Goal: Information Seeking & Learning: Check status

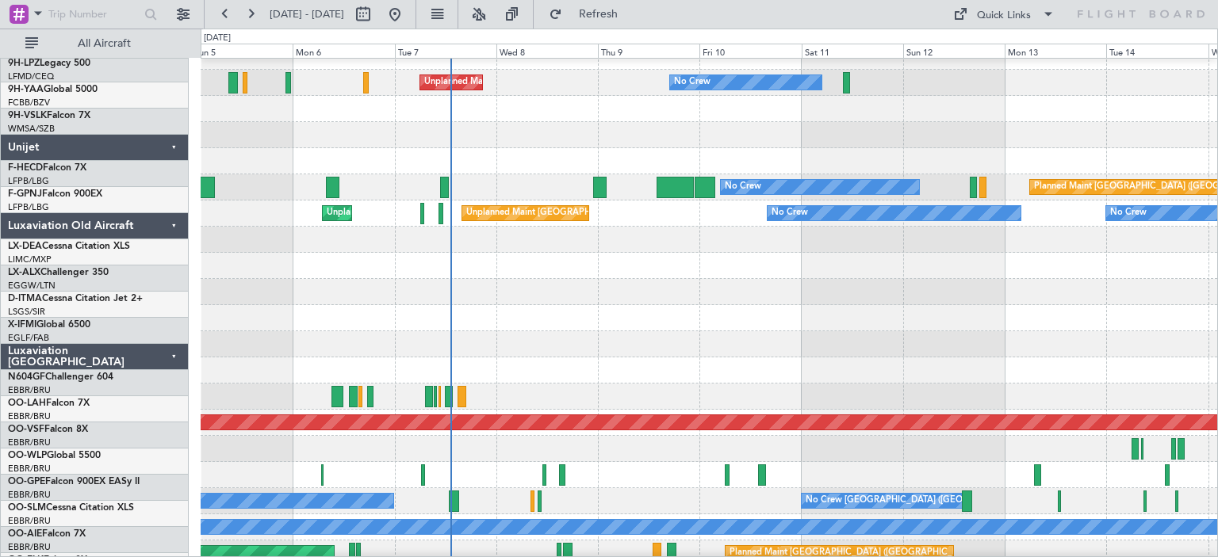
scroll to position [1218, 0]
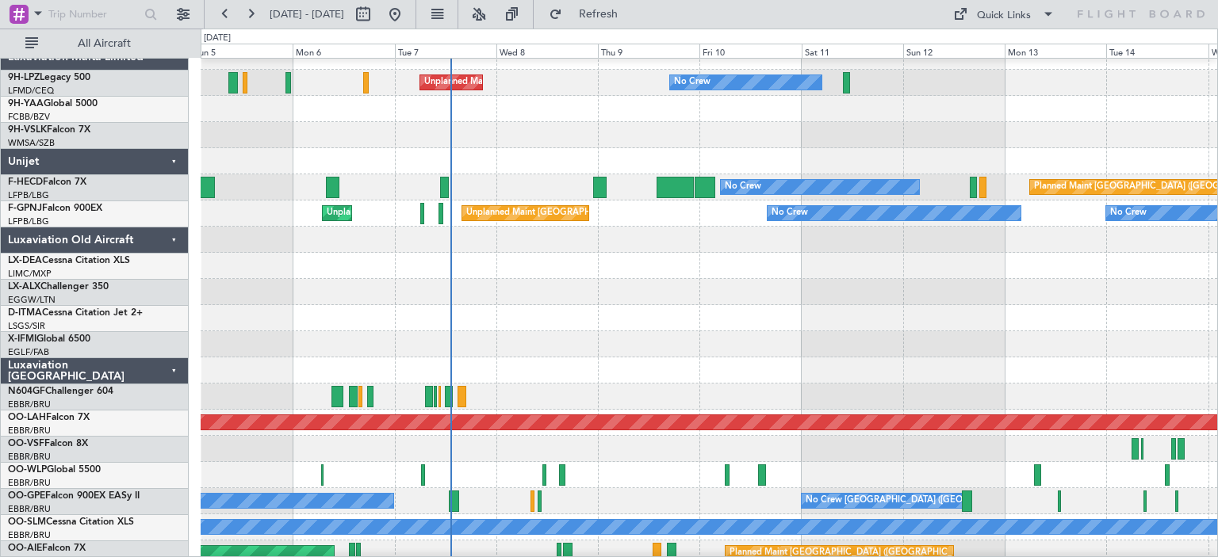
click at [733, 247] on div at bounding box center [709, 240] width 1016 height 26
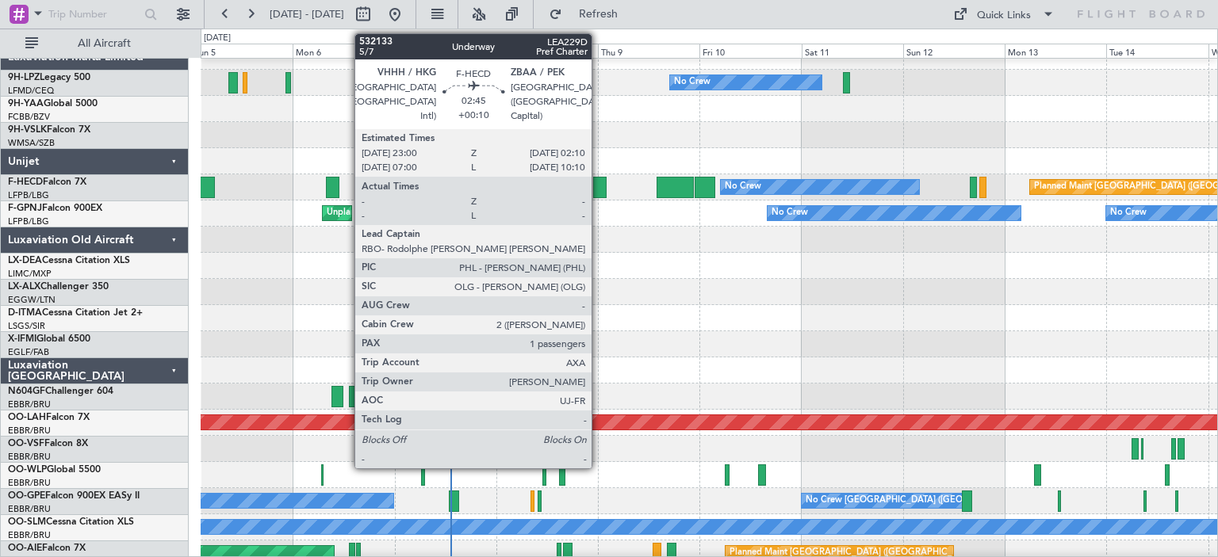
click at [599, 181] on div at bounding box center [599, 187] width 13 height 21
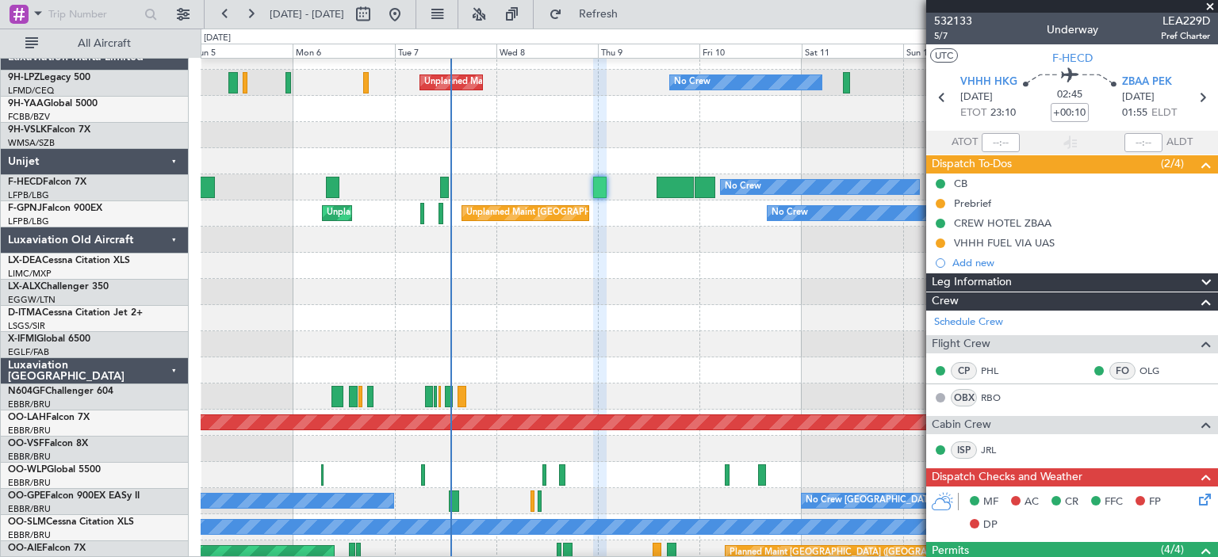
scroll to position [0, 0]
click at [952, 21] on span "532133" at bounding box center [953, 21] width 38 height 17
click at [1208, 5] on span at bounding box center [1210, 7] width 16 height 14
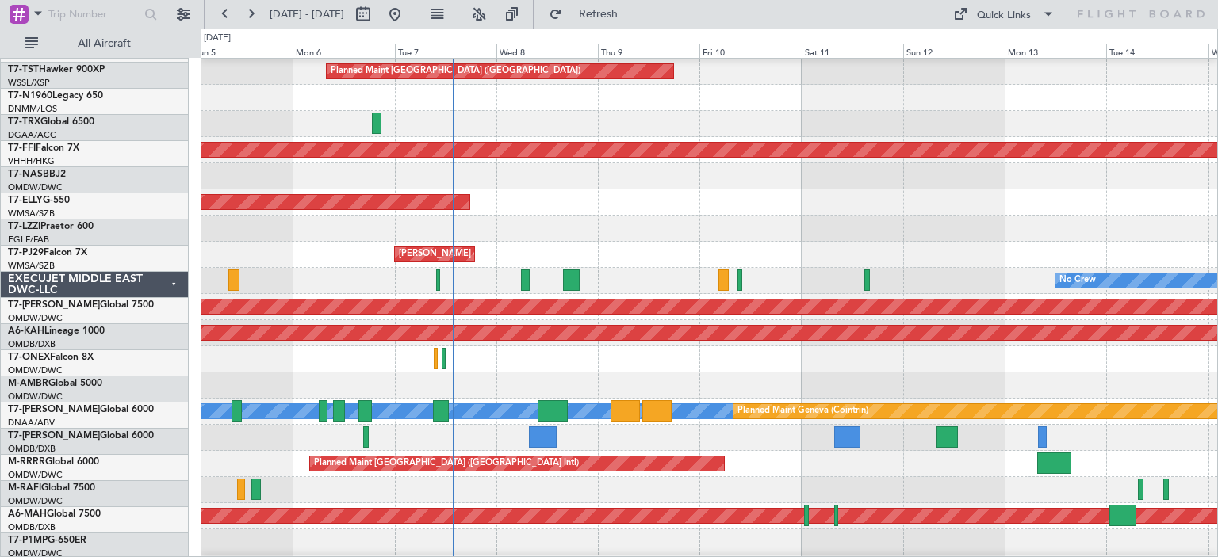
scroll to position [108, 0]
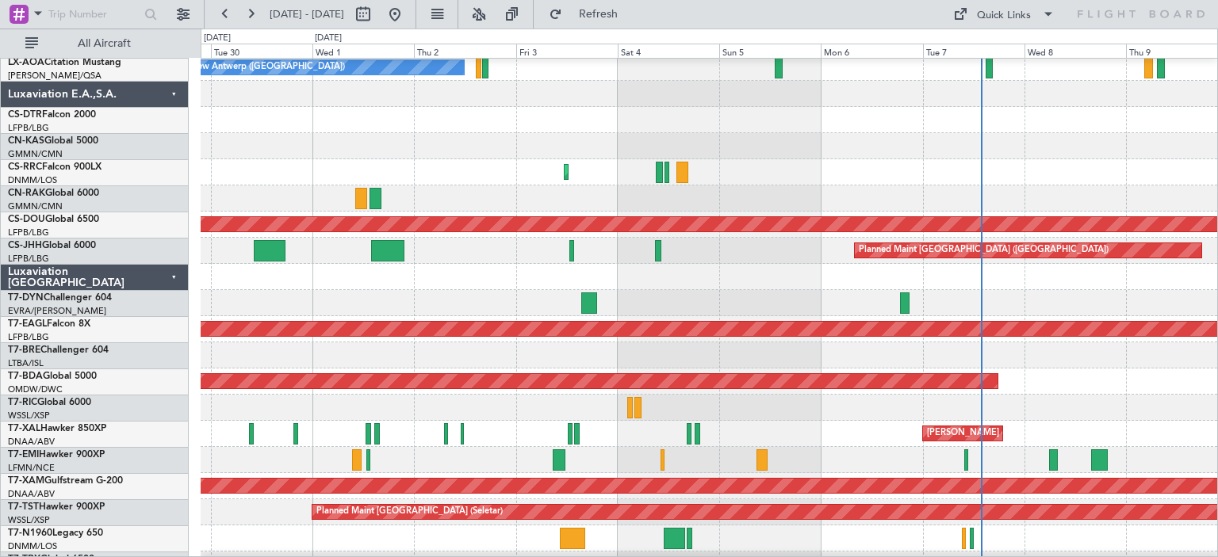
click at [924, 187] on div at bounding box center [709, 199] width 1016 height 26
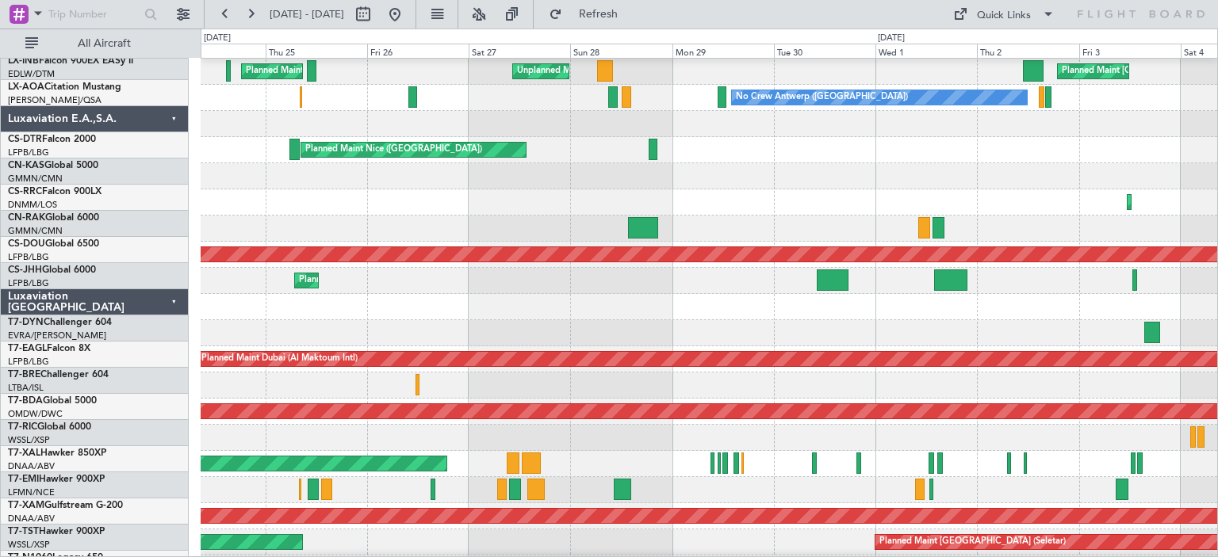
scroll to position [77, 0]
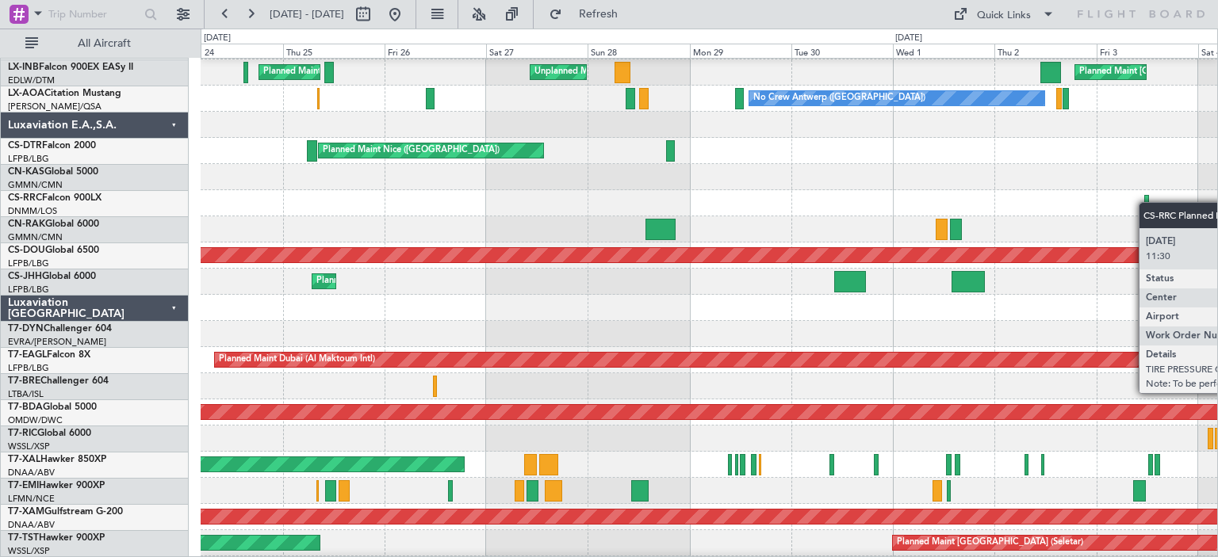
click at [1146, 202] on div "Planned Maint Lagos ([PERSON_NAME])" at bounding box center [1149, 203] width 8 height 14
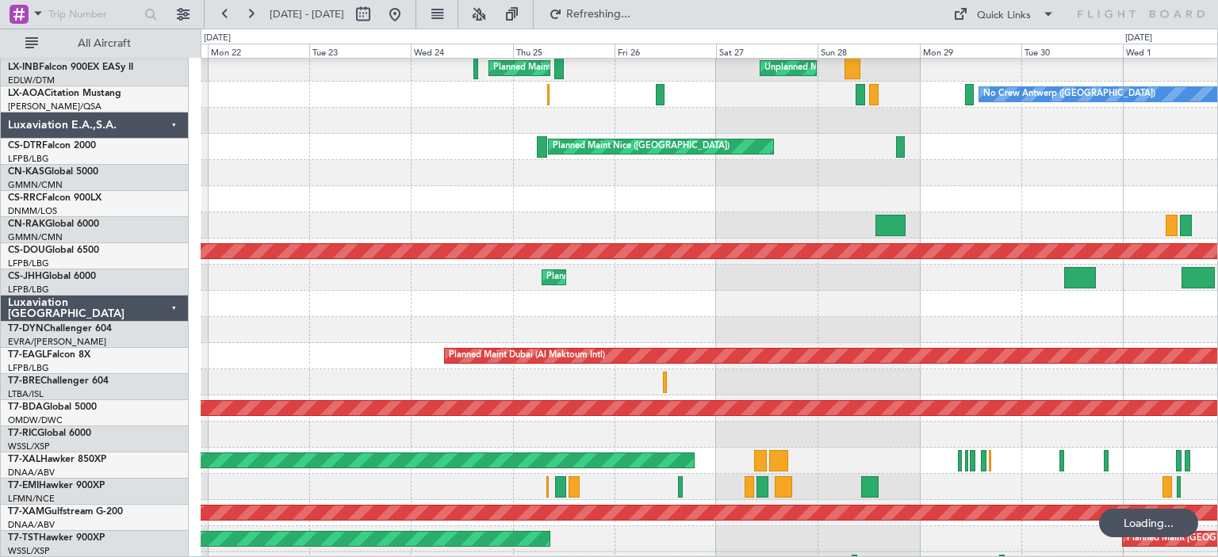
scroll to position [81, 0]
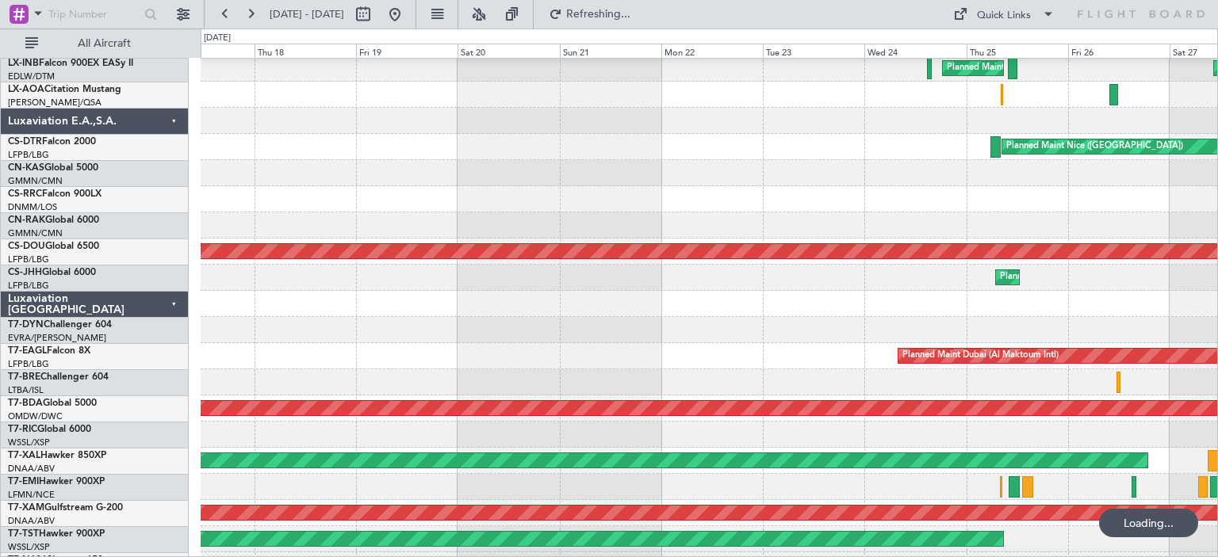
click at [1129, 208] on div at bounding box center [709, 199] width 1016 height 26
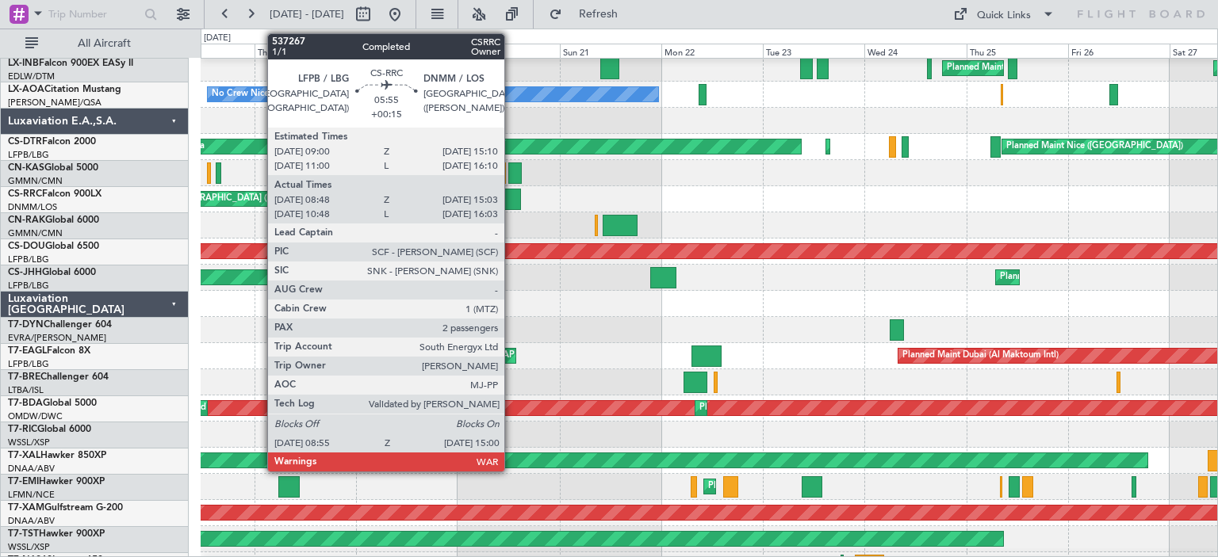
click at [511, 200] on div at bounding box center [508, 199] width 26 height 21
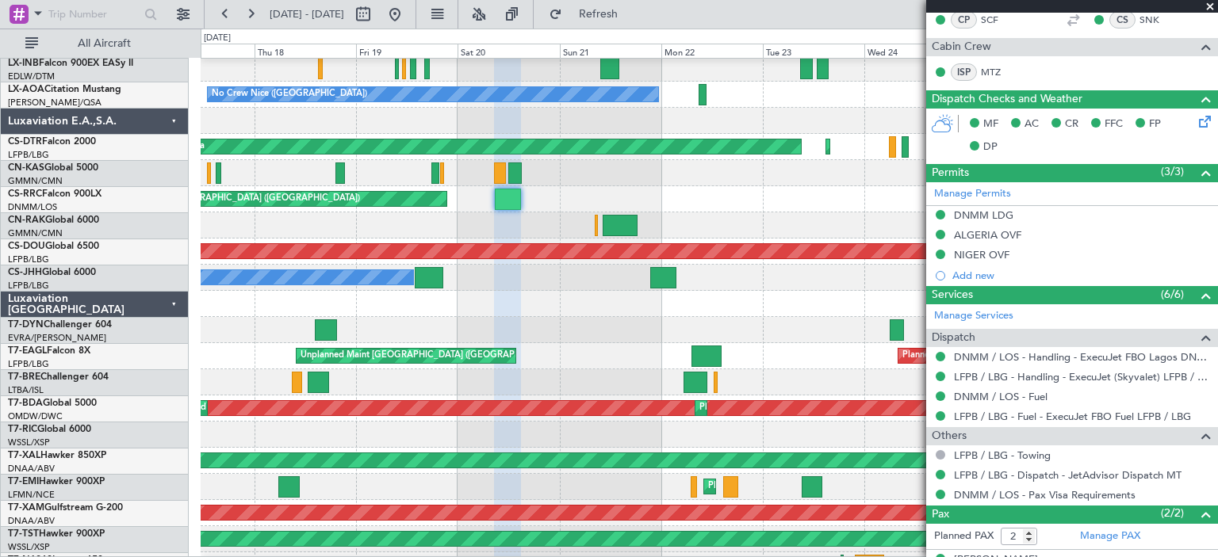
scroll to position [431, 0]
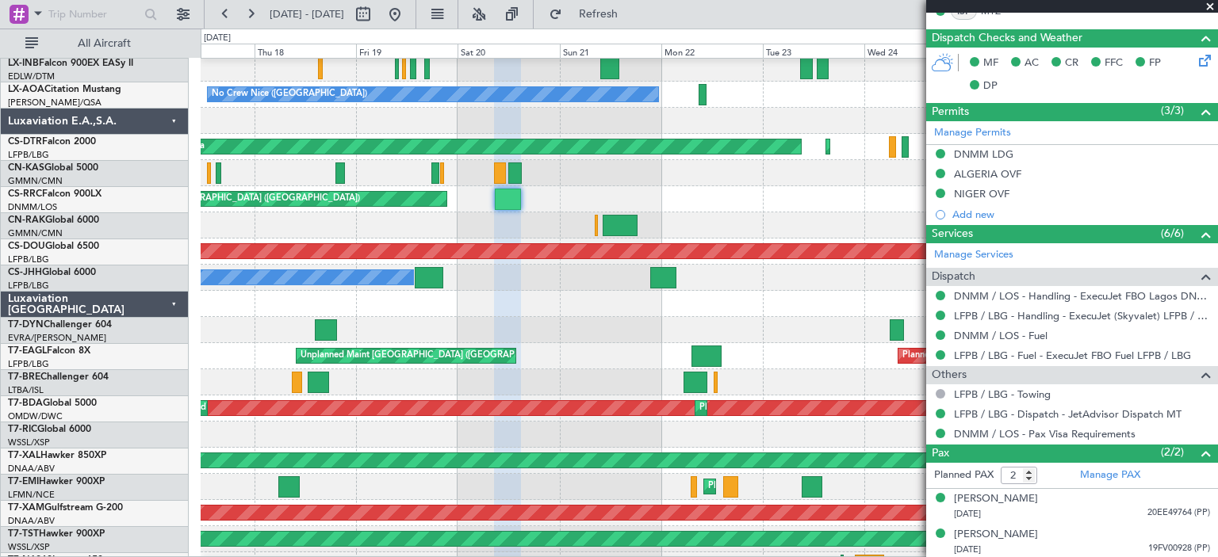
click at [1208, 9] on span at bounding box center [1210, 7] width 16 height 14
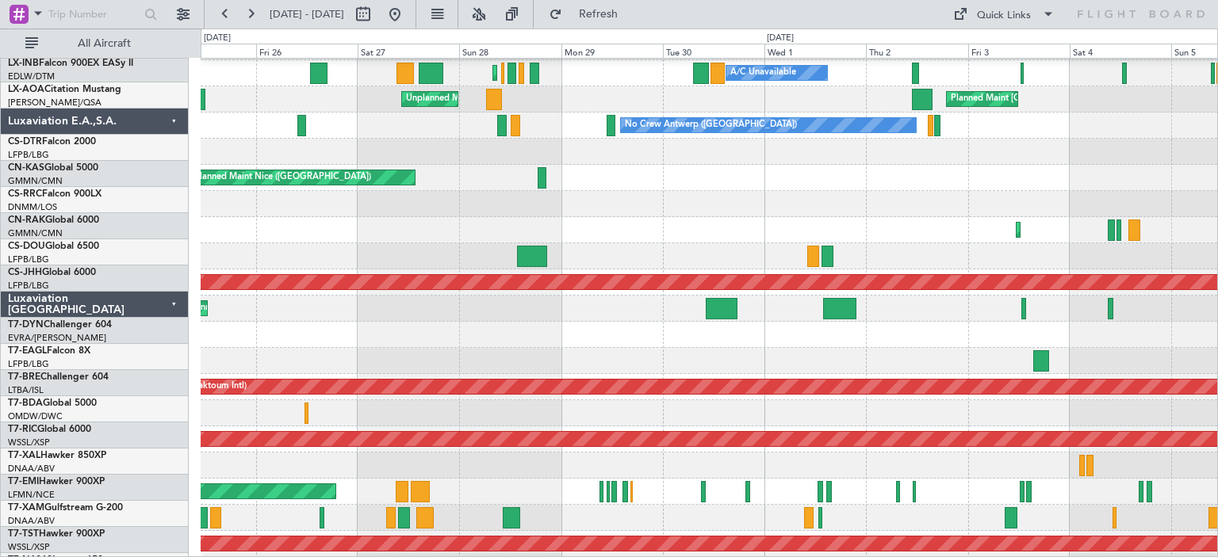
scroll to position [51, 0]
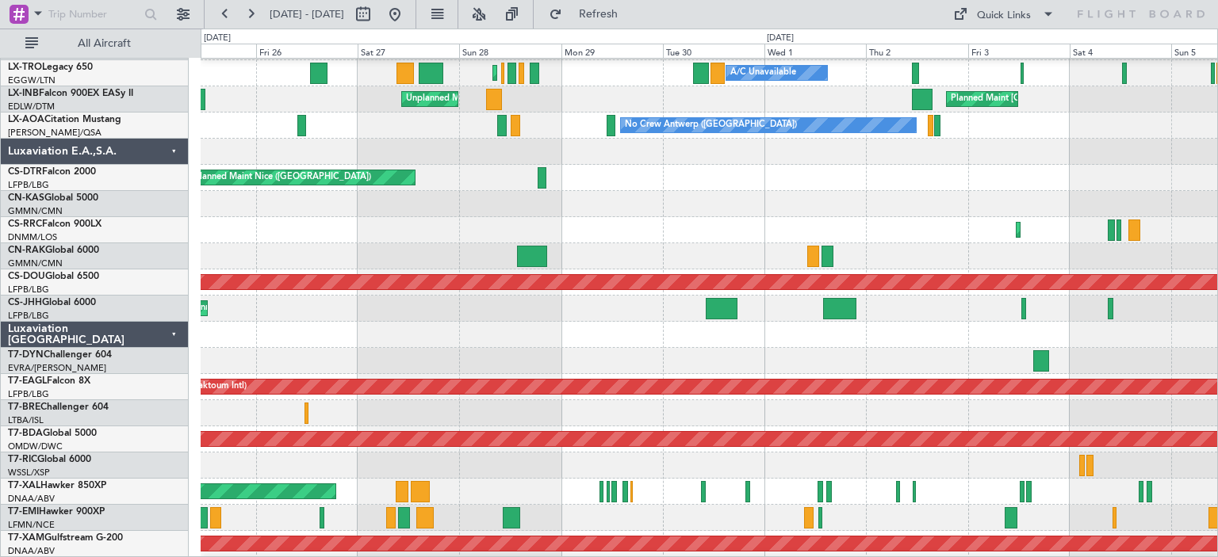
click at [75, 178] on div "Planned Maint Nurnberg Planned Maint [GEOGRAPHIC_DATA] ([GEOGRAPHIC_DATA]) A/C …" at bounding box center [609, 293] width 1218 height 529
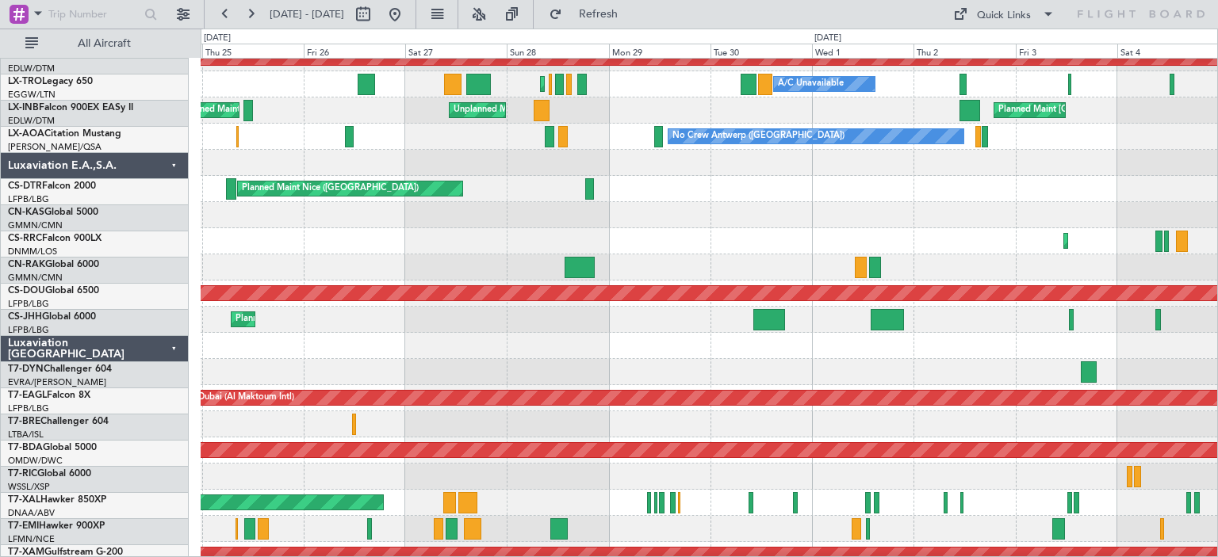
scroll to position [39, 0]
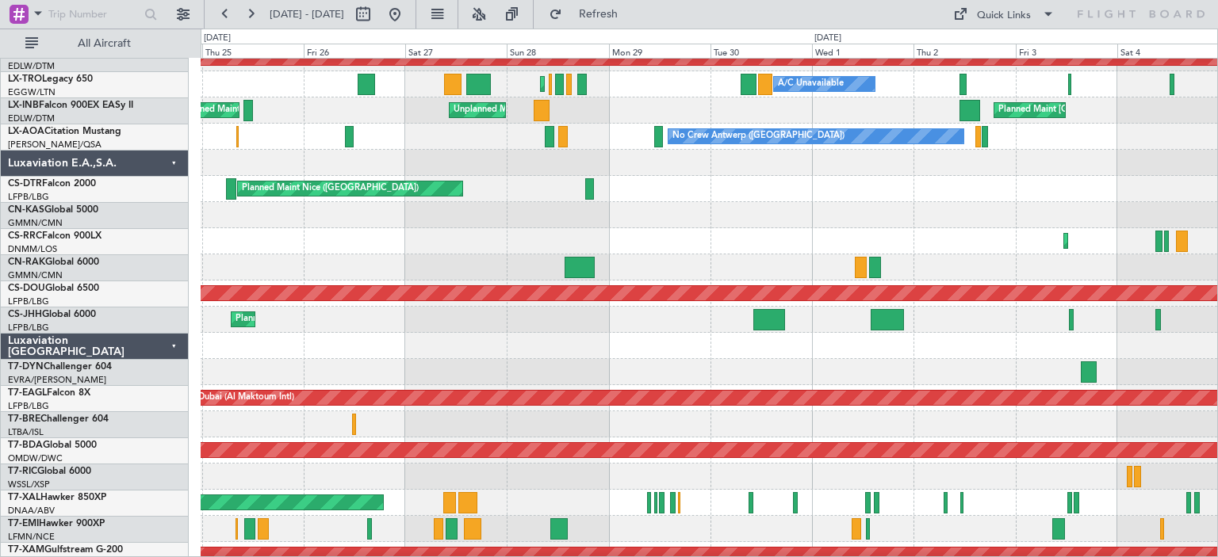
click at [1214, 192] on div "Planned Maint Nice ([GEOGRAPHIC_DATA]) Planned Maint Sofia AOG Maint Sofia" at bounding box center [709, 189] width 1016 height 26
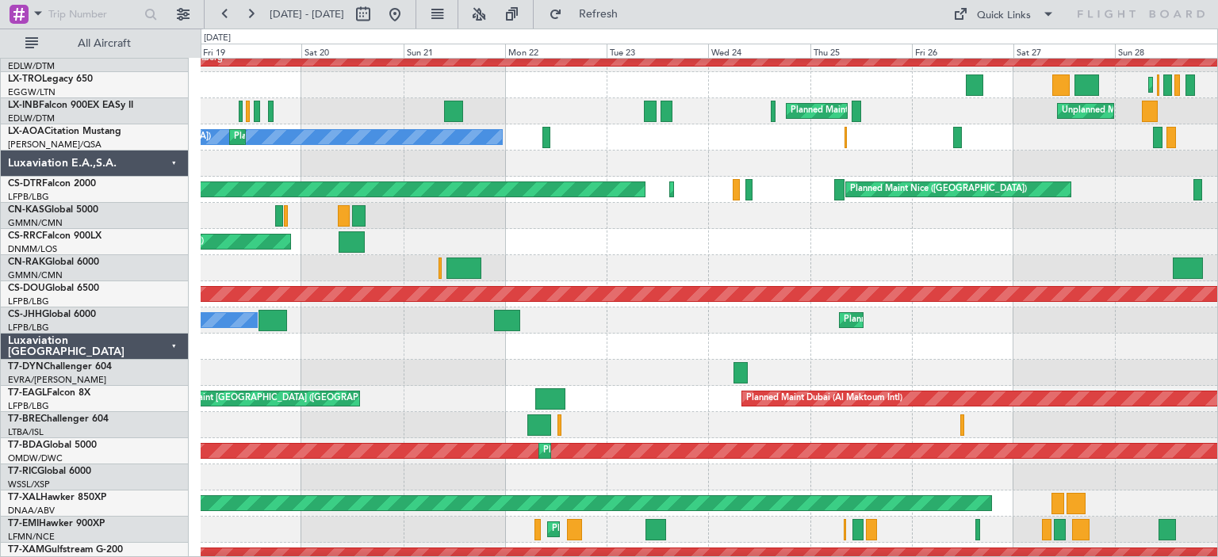
scroll to position [38, 0]
click at [917, 211] on div at bounding box center [709, 216] width 1016 height 26
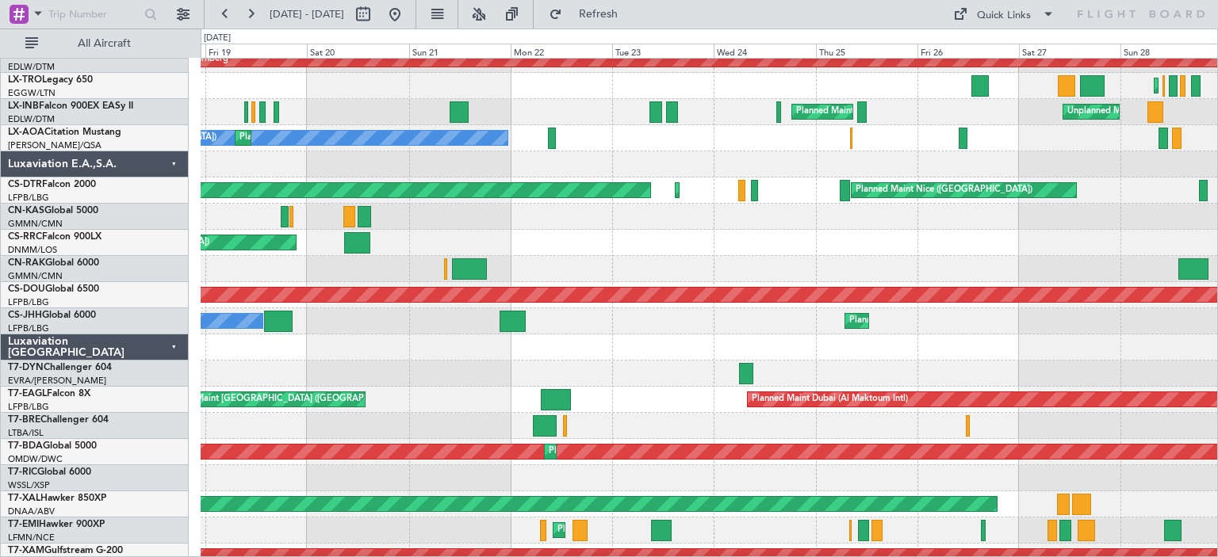
scroll to position [40, 0]
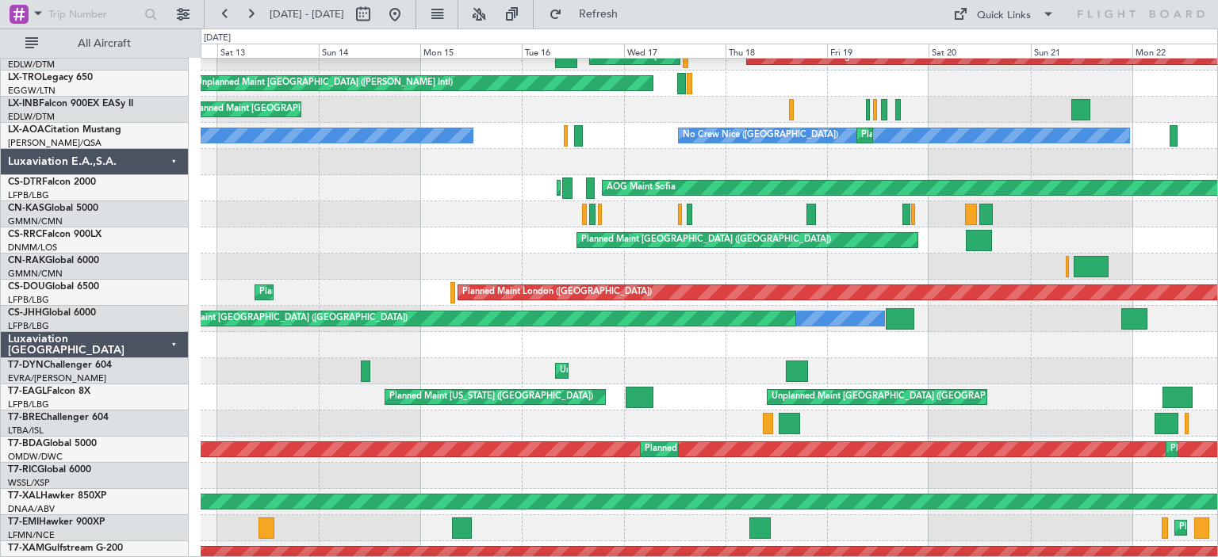
click at [1024, 264] on div at bounding box center [709, 267] width 1016 height 26
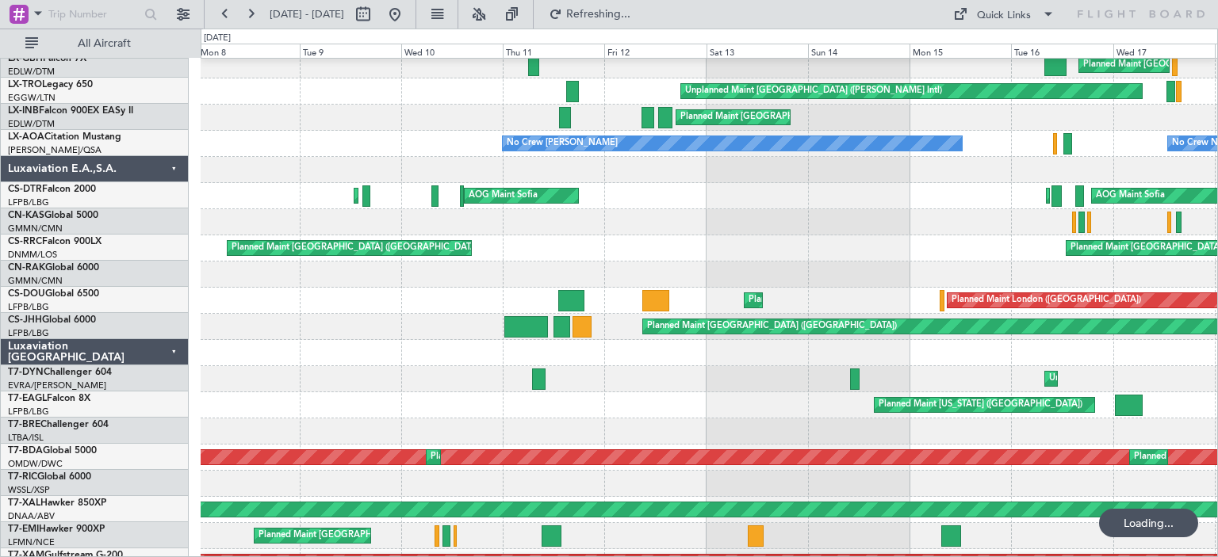
scroll to position [32, 0]
click at [717, 351] on div at bounding box center [709, 353] width 1016 height 26
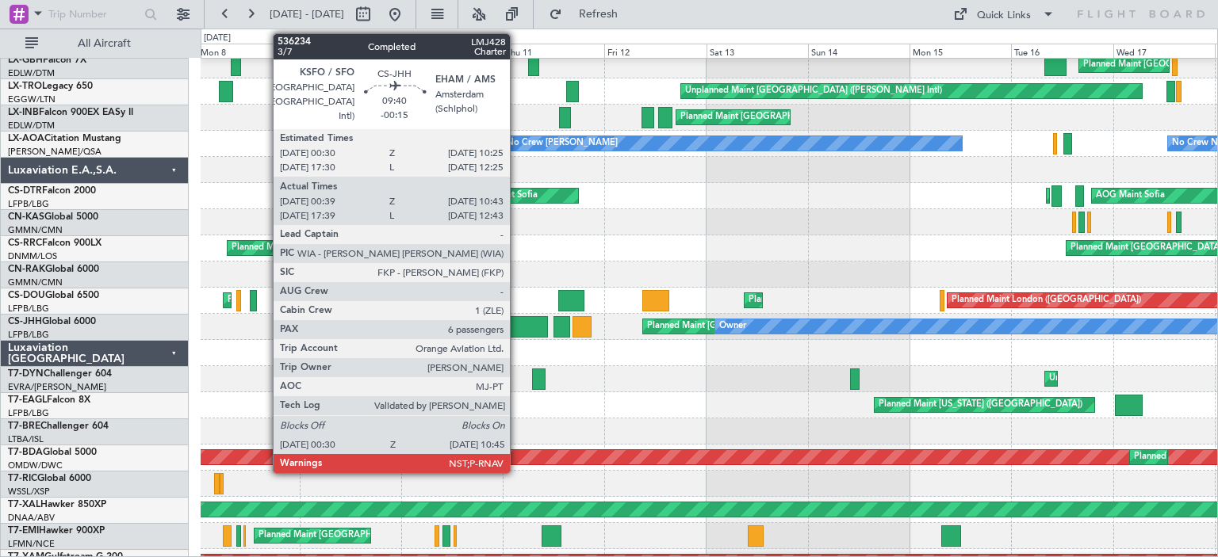
click at [517, 328] on div at bounding box center [526, 326] width 44 height 21
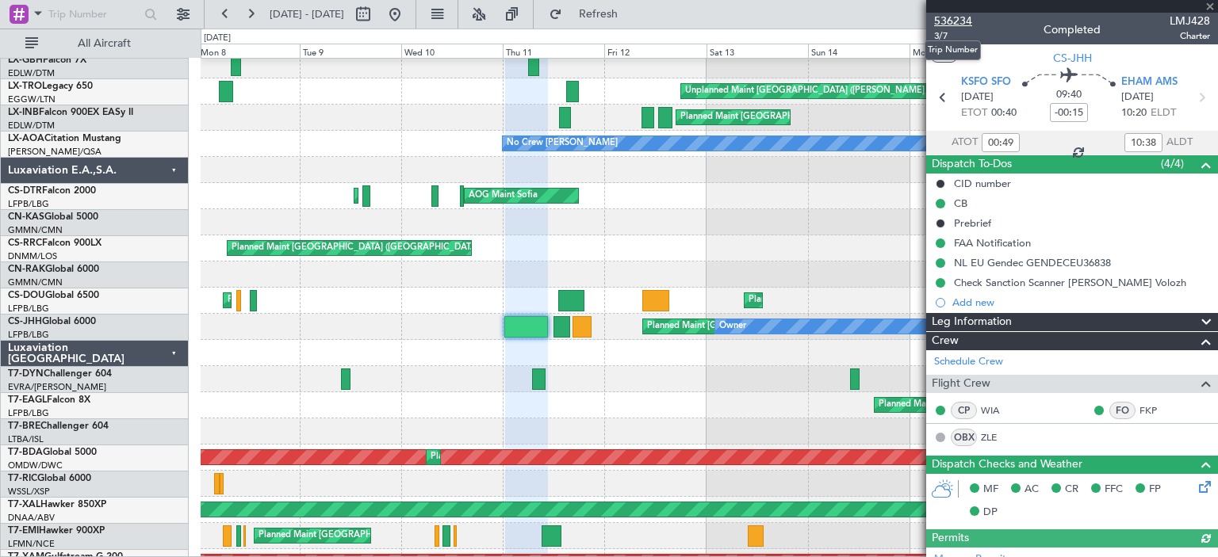
click at [947, 25] on span "536234" at bounding box center [953, 21] width 38 height 17
click at [1208, 6] on span at bounding box center [1210, 7] width 16 height 14
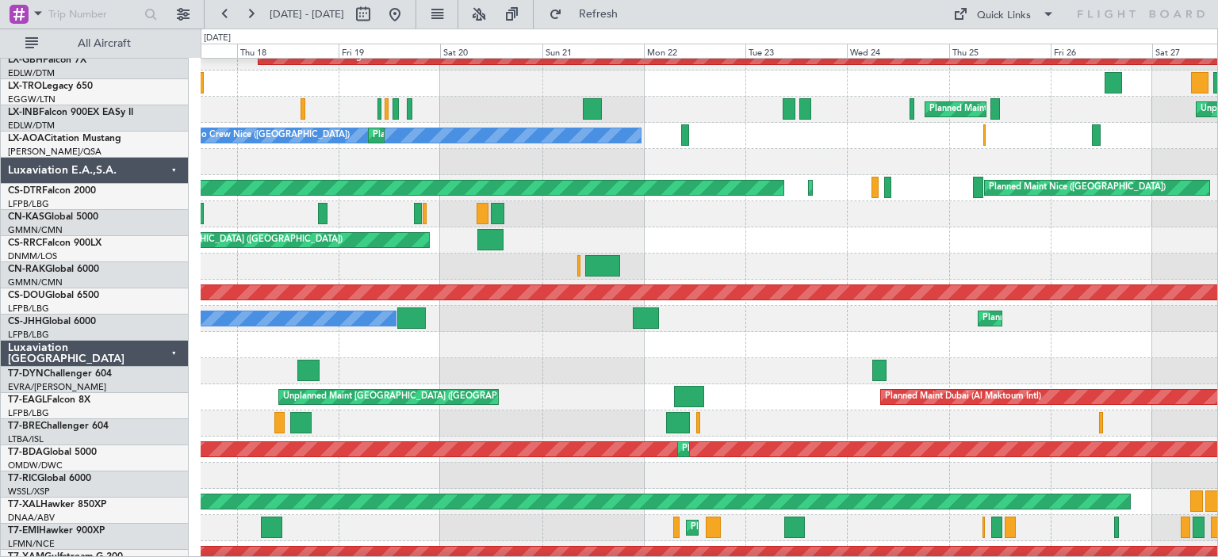
scroll to position [40, 0]
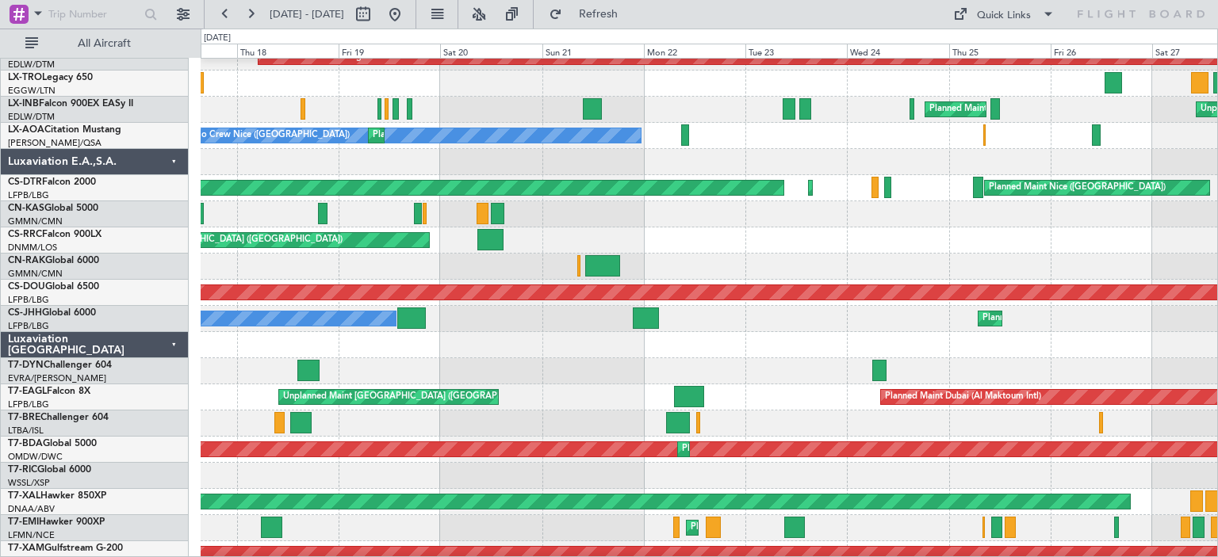
click at [32, 258] on div "Planned Maint Nurnberg Planned Maint [GEOGRAPHIC_DATA] ([GEOGRAPHIC_DATA]) Plan…" at bounding box center [609, 293] width 1218 height 529
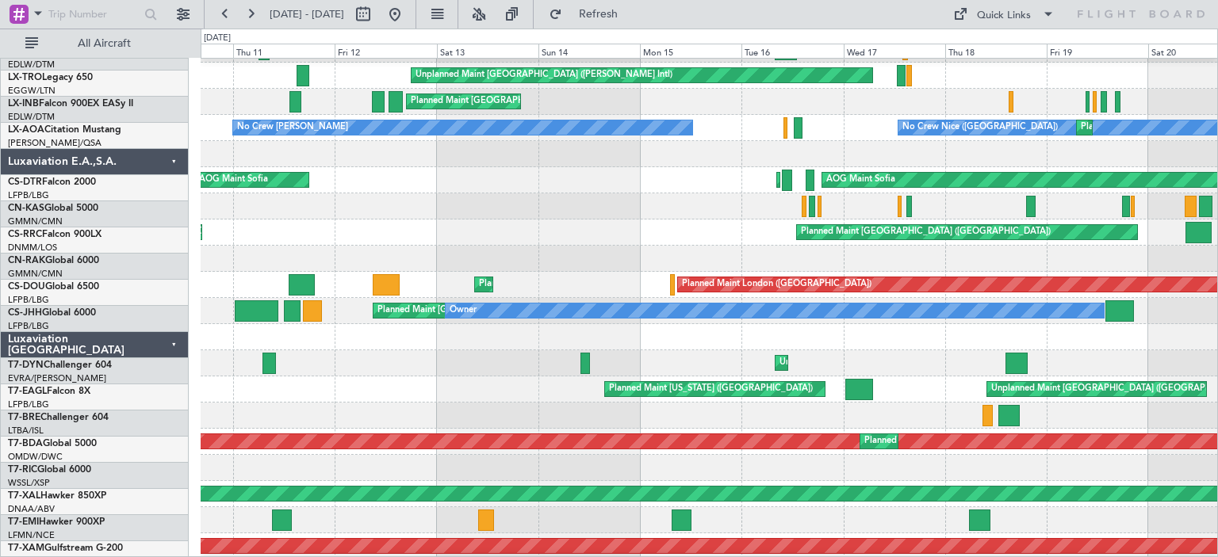
scroll to position [48, 0]
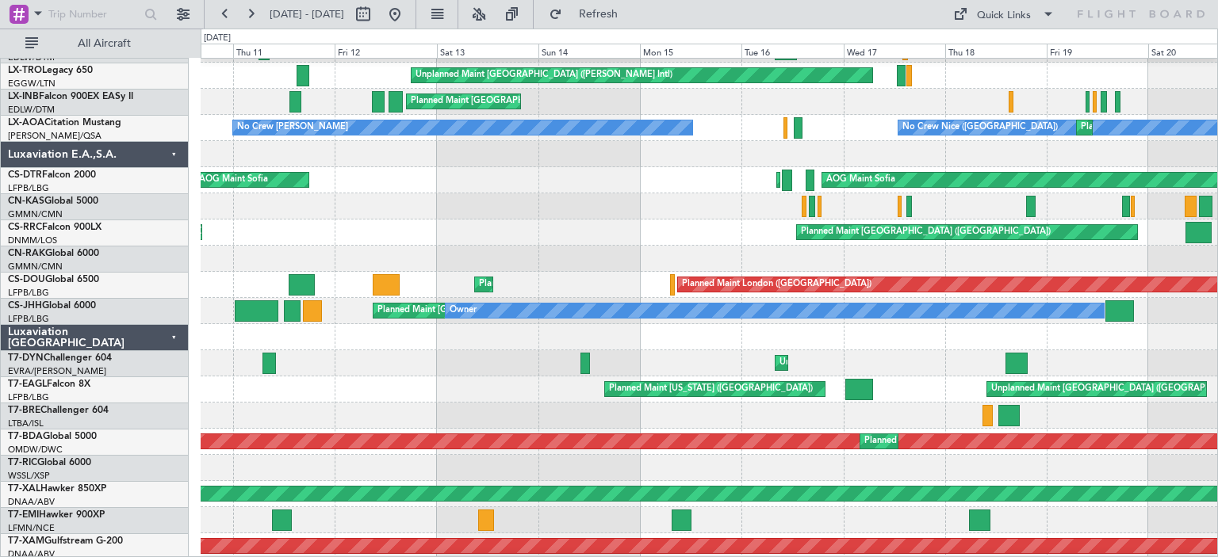
click at [1090, 254] on div at bounding box center [709, 259] width 1016 height 26
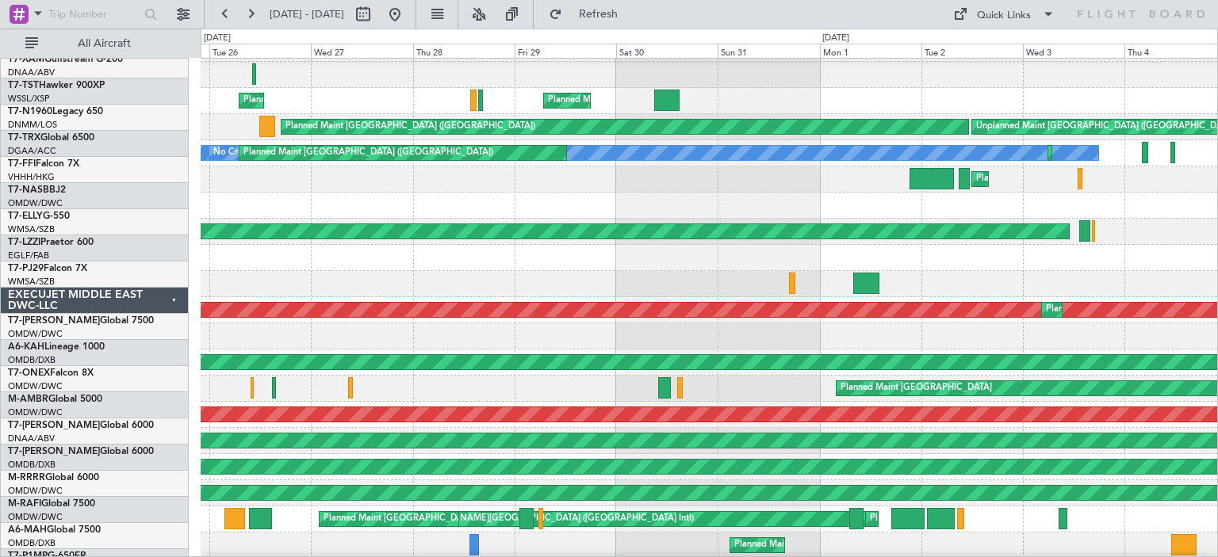
scroll to position [0, 0]
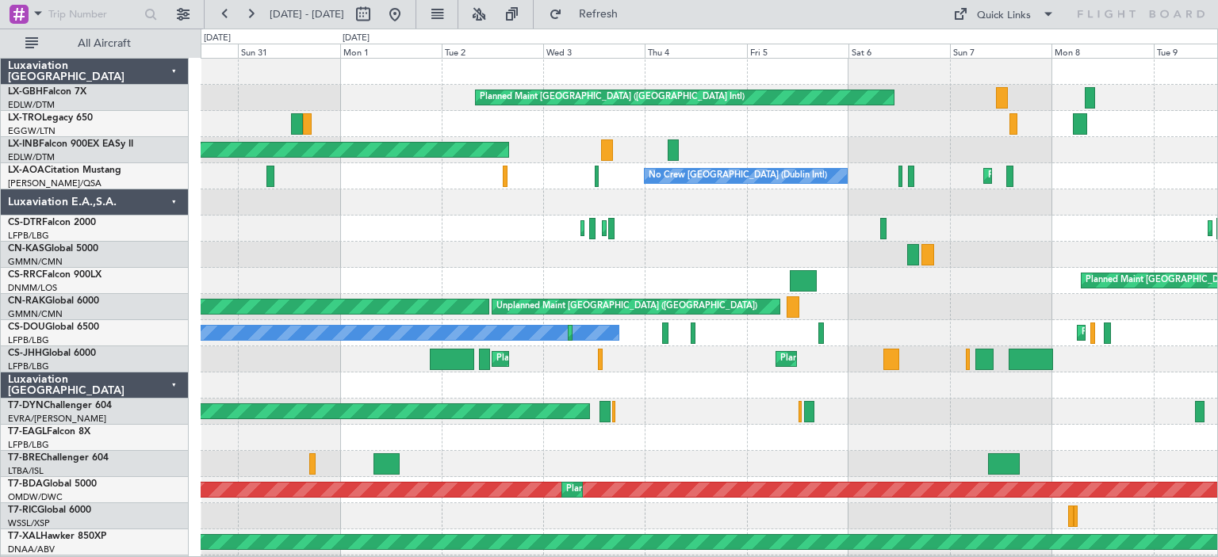
click at [170, 279] on div "Planned Maint [GEOGRAPHIC_DATA] ([GEOGRAPHIC_DATA] Intl) Unplanned Maint [GEOGR…" at bounding box center [609, 293] width 1218 height 529
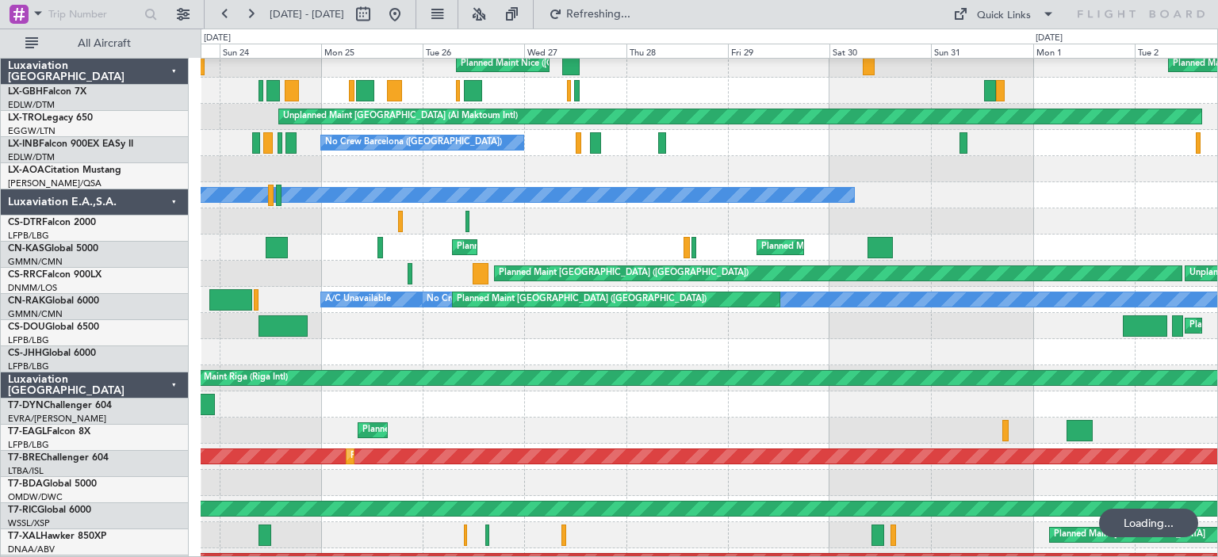
scroll to position [33, 0]
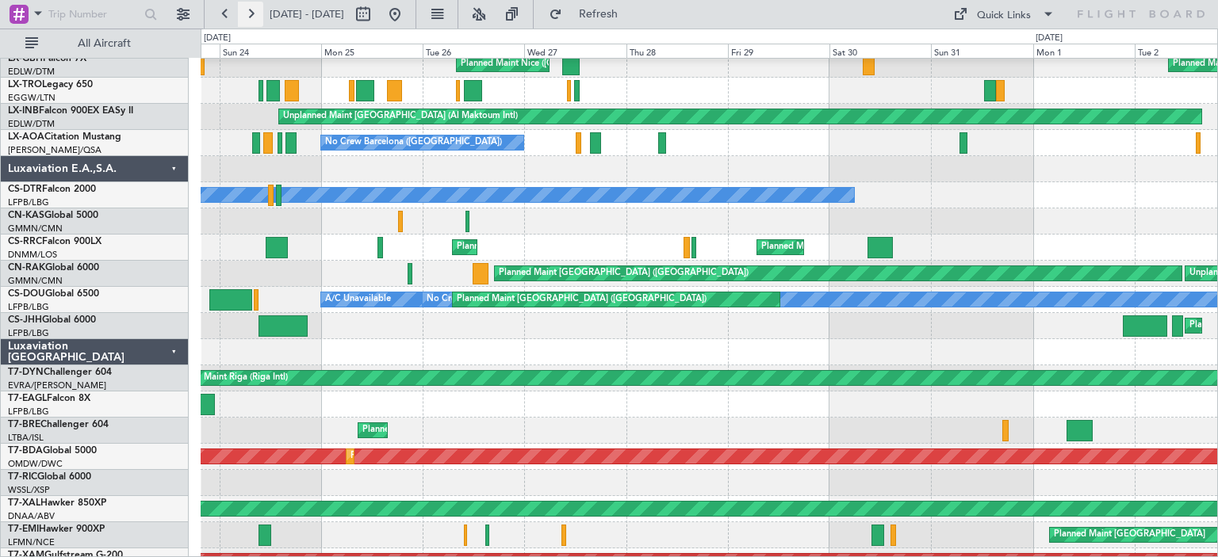
click at [248, 13] on button at bounding box center [250, 14] width 25 height 25
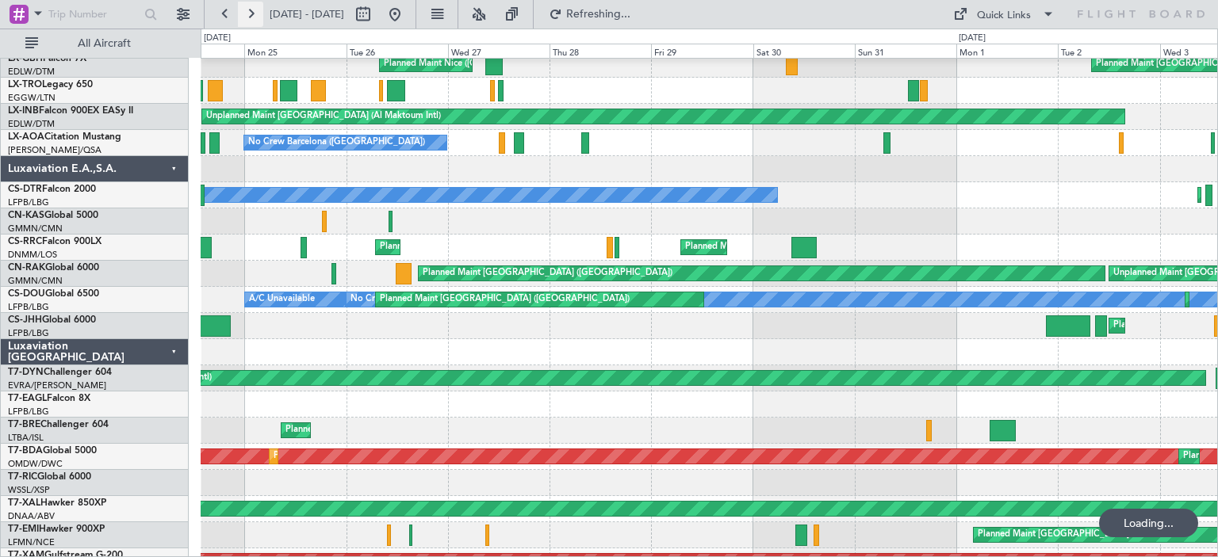
click at [248, 13] on button at bounding box center [250, 14] width 25 height 25
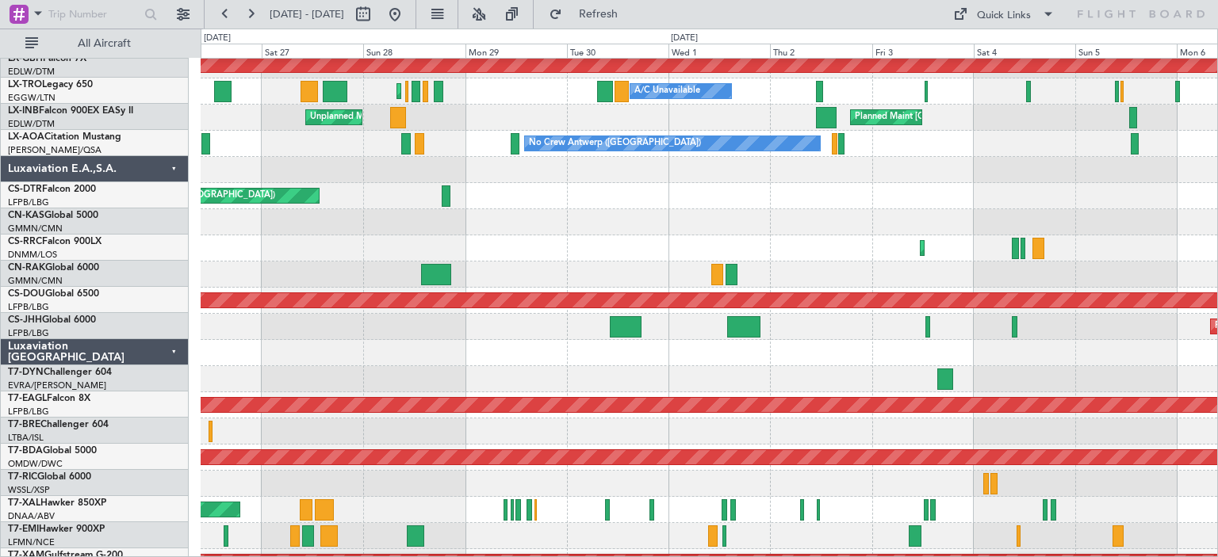
scroll to position [34, 0]
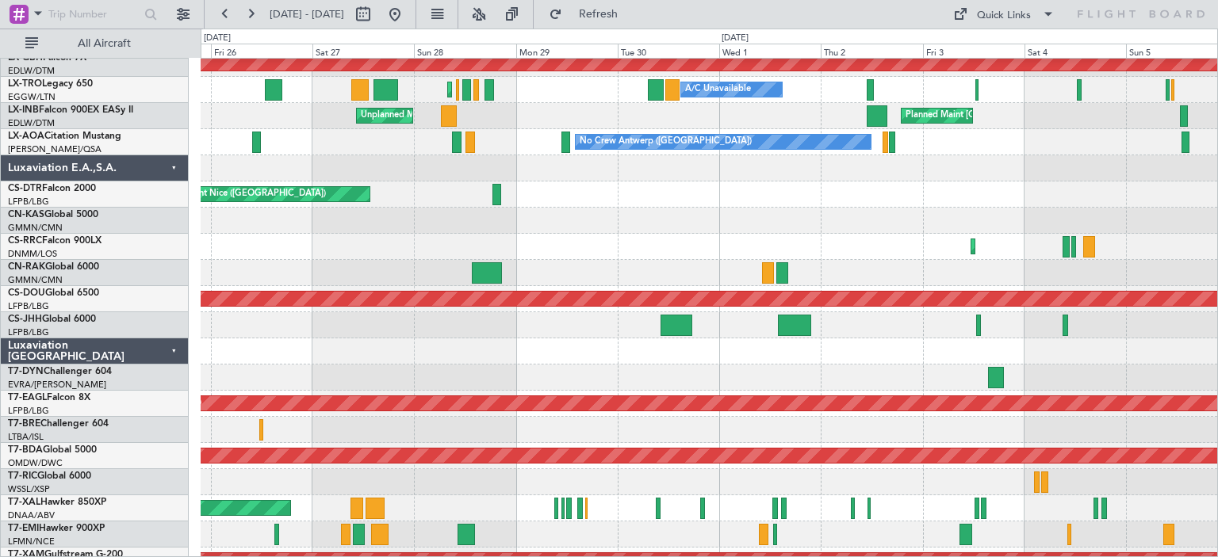
click at [1142, 278] on div at bounding box center [709, 273] width 1016 height 26
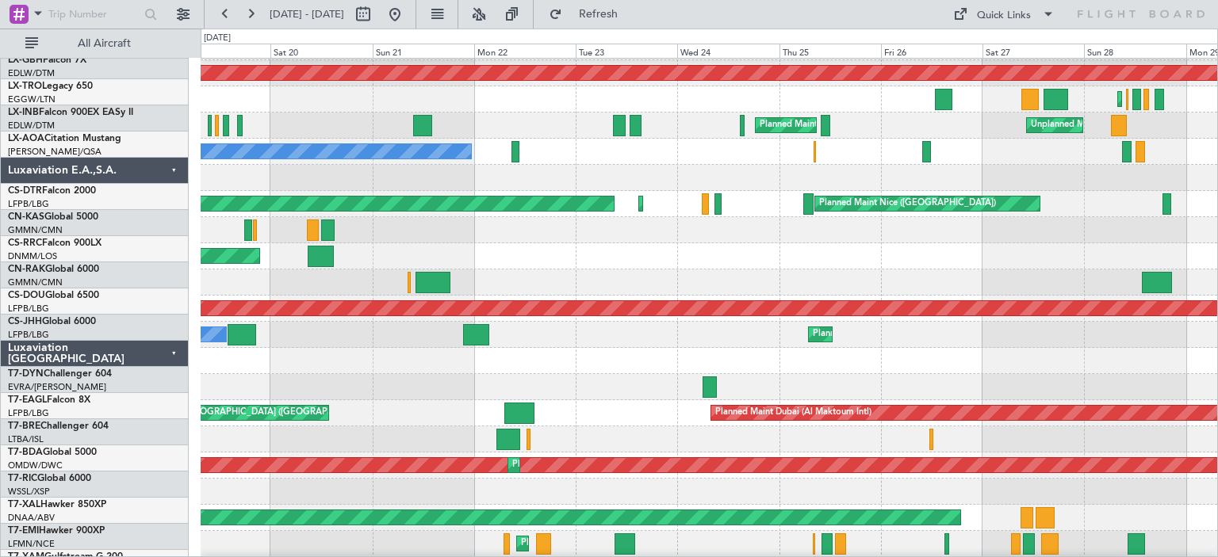
scroll to position [25, 0]
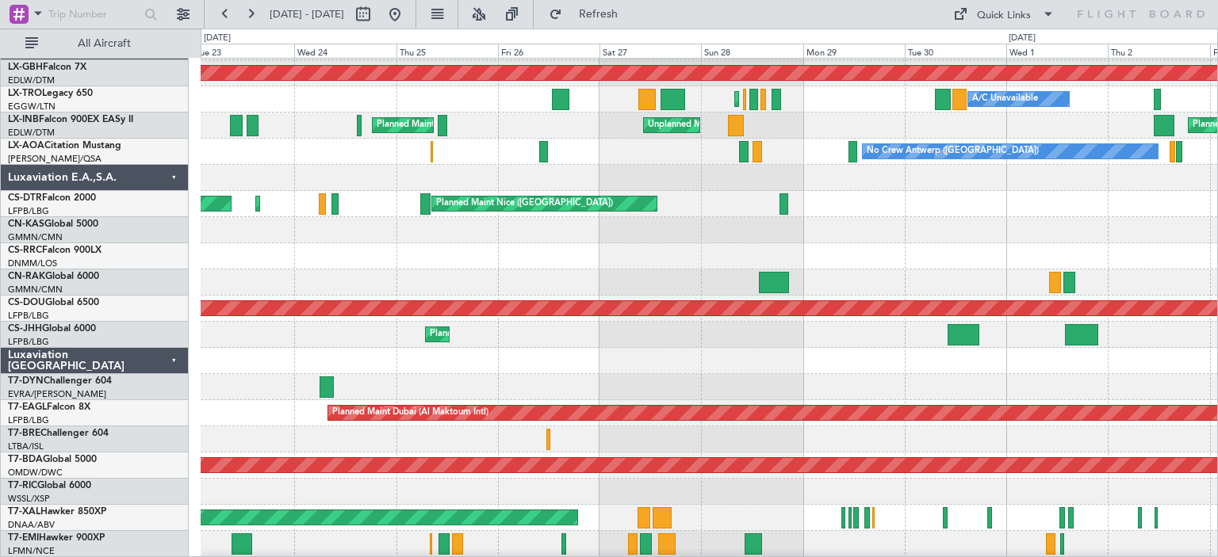
click at [348, 342] on div "Planned Maint [GEOGRAPHIC_DATA] ([GEOGRAPHIC_DATA])" at bounding box center [709, 335] width 1016 height 26
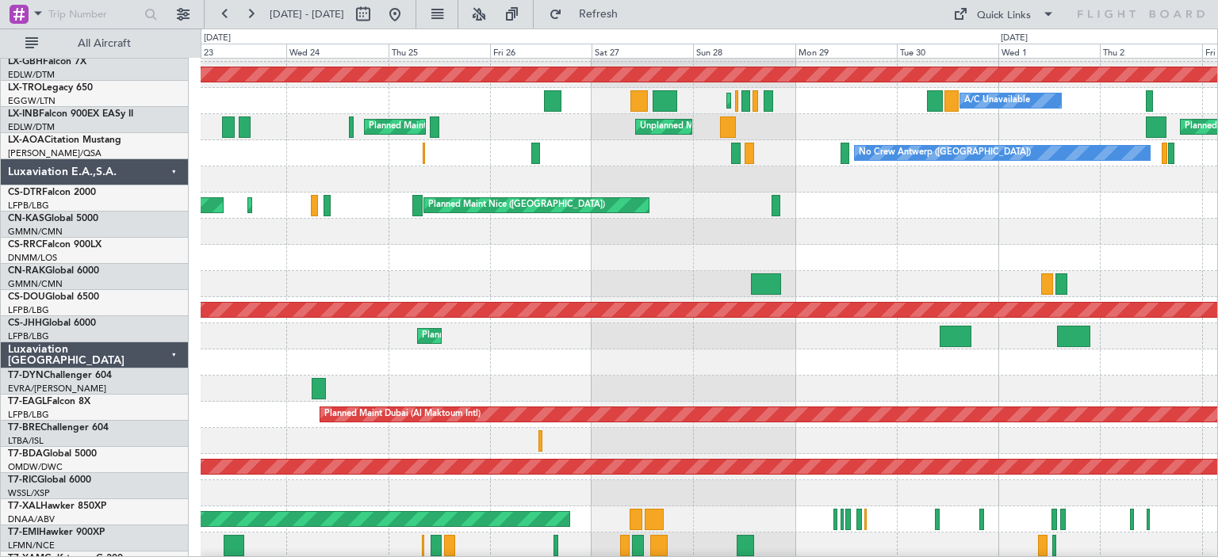
scroll to position [22, 0]
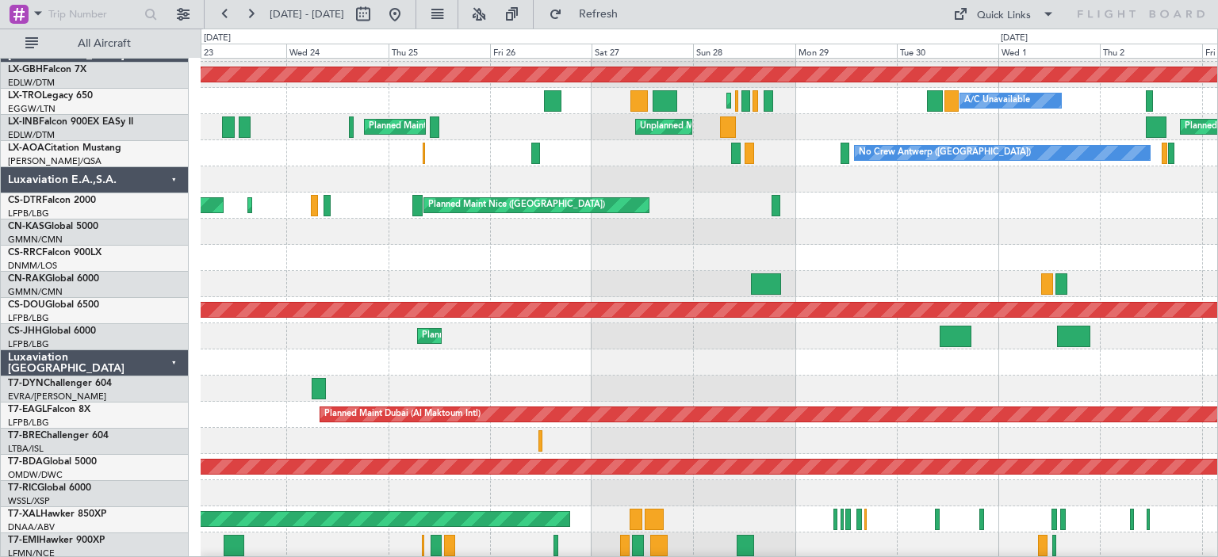
click at [856, 271] on div at bounding box center [709, 284] width 1016 height 26
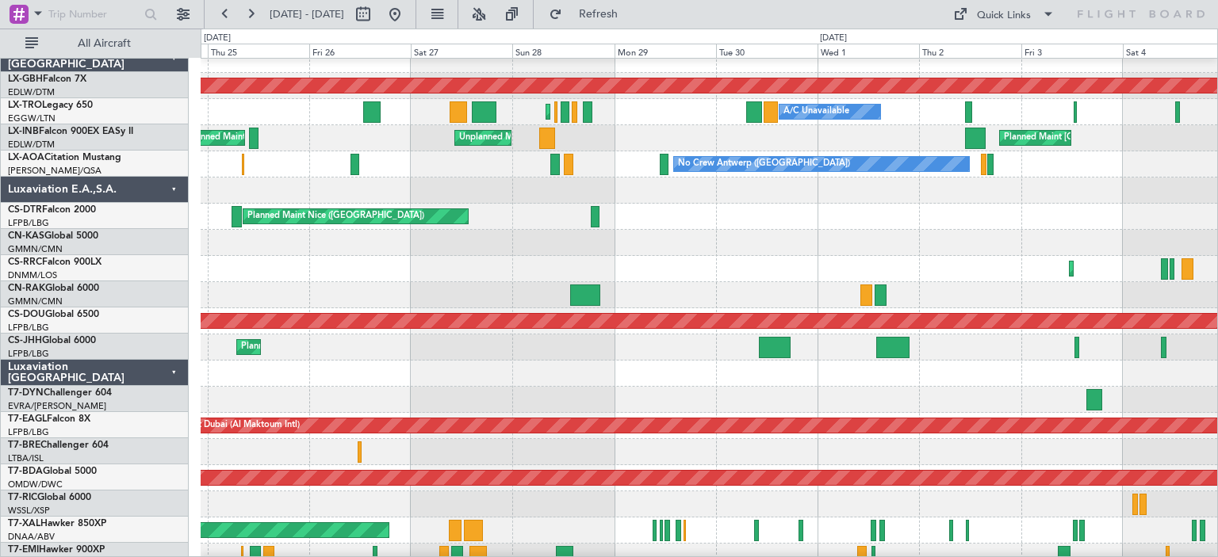
click at [114, 345] on div "Planned Maint Nurnberg Planned Maint [GEOGRAPHIC_DATA] ([GEOGRAPHIC_DATA]) A/C …" at bounding box center [609, 293] width 1218 height 529
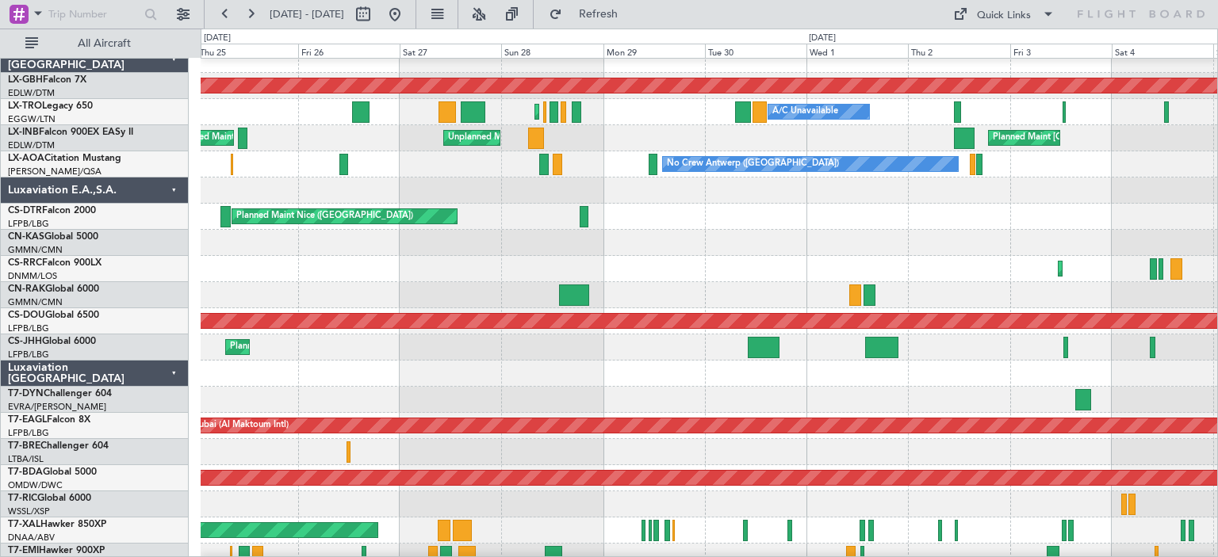
click at [756, 350] on div at bounding box center [764, 347] width 32 height 21
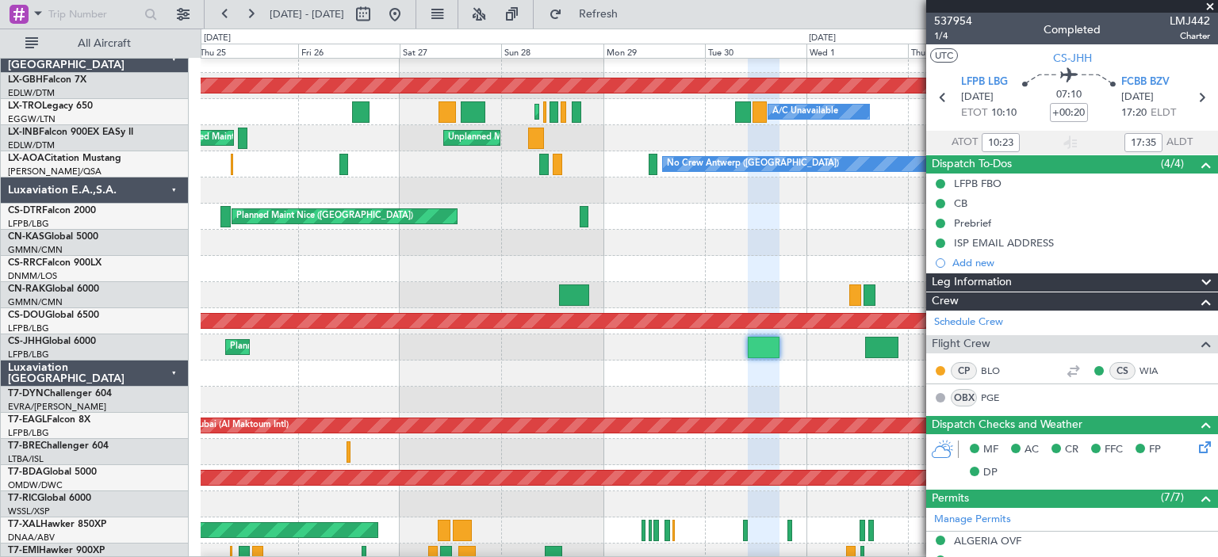
click at [1208, 4] on span at bounding box center [1210, 7] width 16 height 14
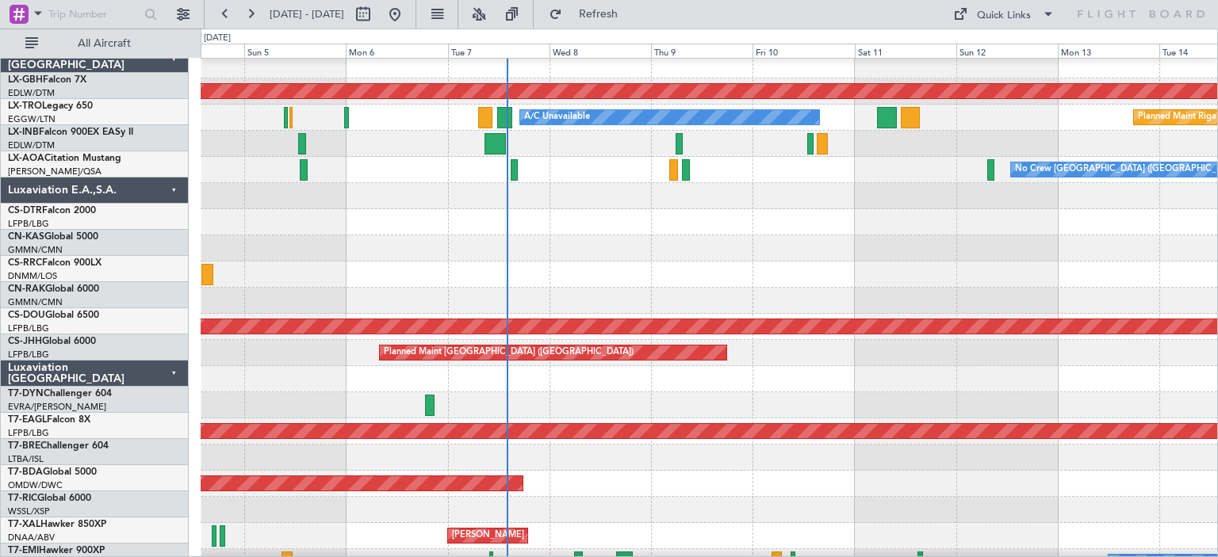
scroll to position [6, 0]
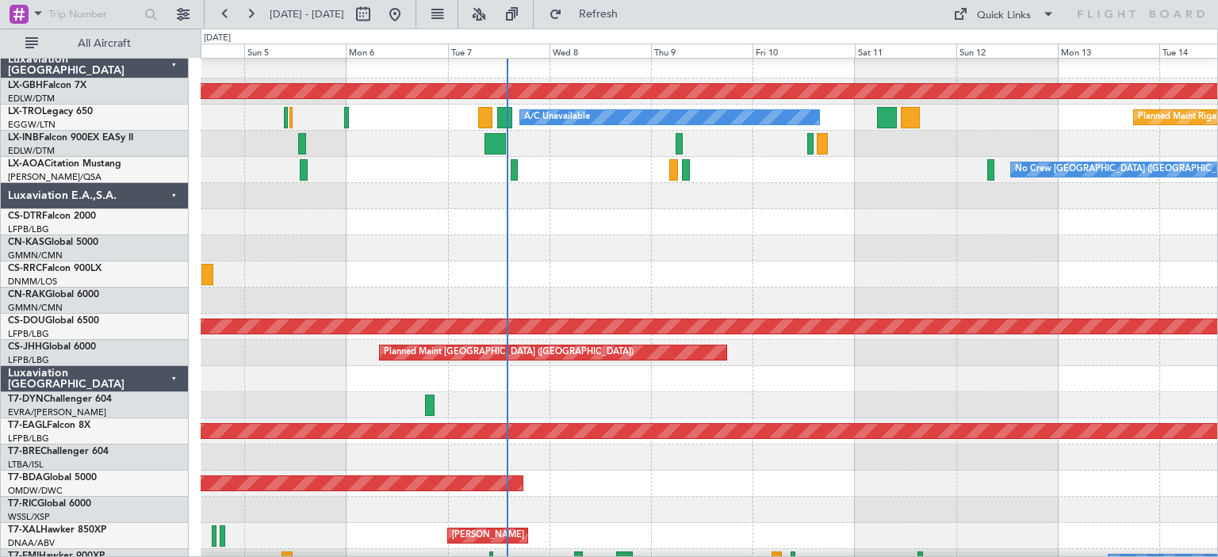
click at [40, 242] on div "Planned Maint Nurnberg A/C Unavailable Planned Maint [GEOGRAPHIC_DATA] (Riga In…" at bounding box center [609, 293] width 1218 height 529
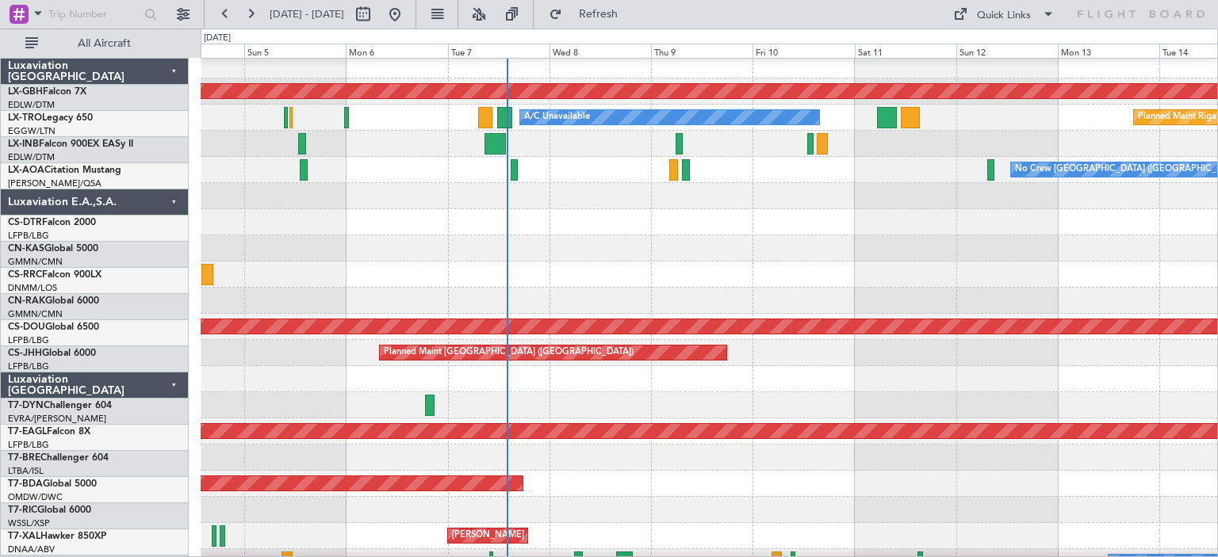
scroll to position [6, 0]
